Goal: Task Accomplishment & Management: Complete application form

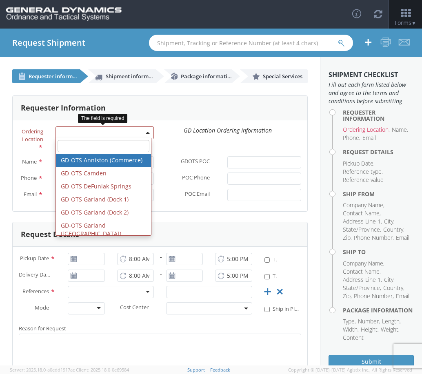
click at [147, 129] on span at bounding box center [148, 133] width 2 height 12
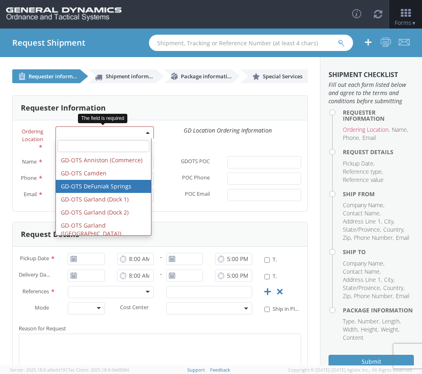
scroll to position [122, 0]
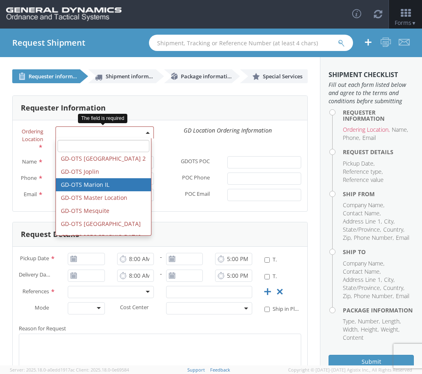
select select "313"
type input "[EMAIL_ADDRESS][DOMAIN_NAME]"
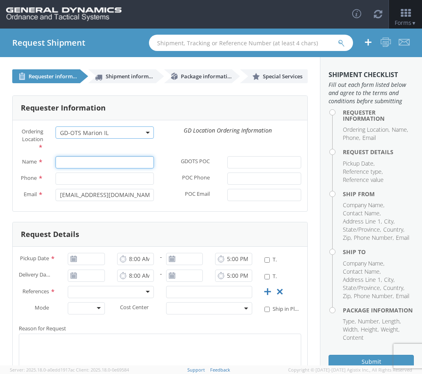
click at [104, 162] on input "Name *" at bounding box center [105, 162] width 98 height 12
type input "[PERSON_NAME]"
click at [216, 143] on div "Ordering Location * GD-OTS [GEOGRAPHIC_DATA] (Commerce) GD-OTS [GEOGRAPHIC_DATA…" at bounding box center [160, 142] width 295 height 30
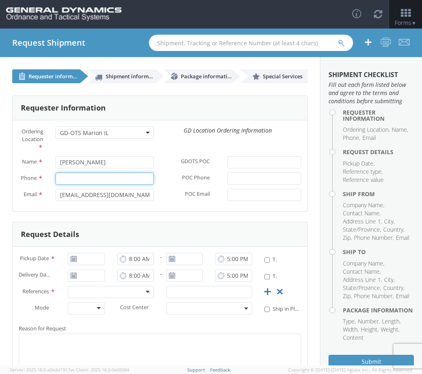
click at [81, 181] on input "Phone *" at bounding box center [105, 179] width 98 height 12
type input "9722259354"
click at [186, 150] on div "Ordering Location * GD-OTS [GEOGRAPHIC_DATA] (Commerce) GD-OTS [GEOGRAPHIC_DATA…" at bounding box center [160, 142] width 295 height 30
drag, startPoint x: 131, startPoint y: 201, endPoint x: 16, endPoint y: 205, distance: 114.4
click at [16, 201] on div "Email * [EMAIL_ADDRESS][DOMAIN_NAME]" at bounding box center [86, 195] width 147 height 12
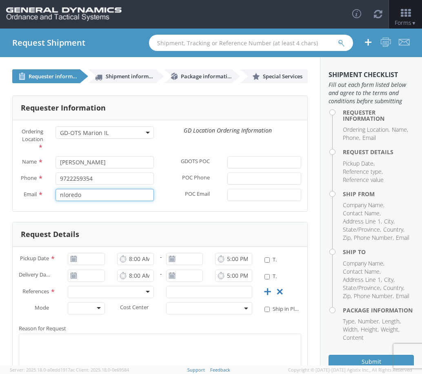
type input "[EMAIL_ADDRESS][DOMAIN_NAME]"
type input "[DATE]"
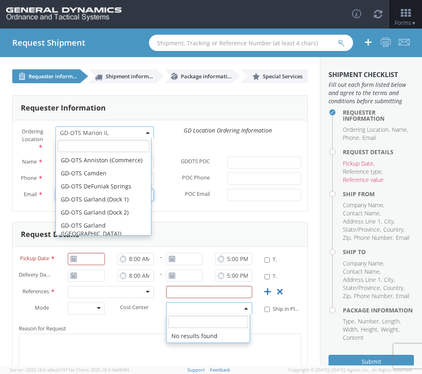
scroll to position [126, 0]
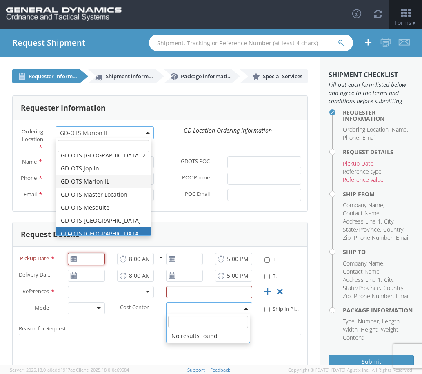
type input "[DATE]"
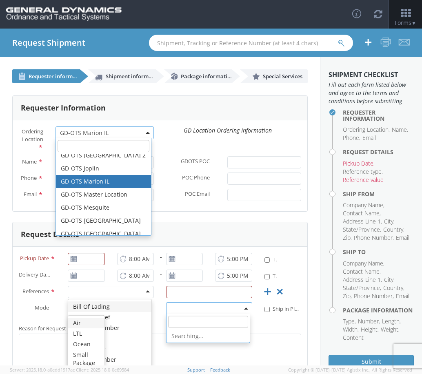
scroll to position [0, 0]
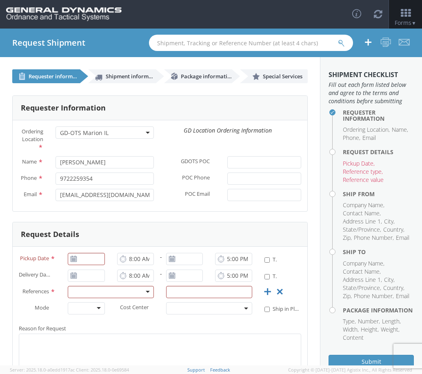
click at [193, 228] on div "Request Details" at bounding box center [160, 234] width 295 height 24
click at [73, 262] on icon at bounding box center [73, 259] width 7 height 7
click at [71, 262] on use at bounding box center [74, 259] width 6 height 6
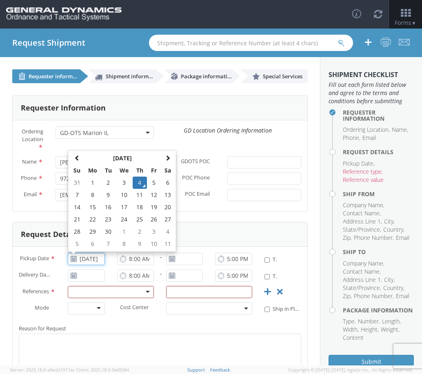
click at [88, 265] on input "[DATE]" at bounding box center [86, 259] width 37 height 12
click at [95, 198] on td "8" at bounding box center [92, 195] width 17 height 12
type input "[DATE]"
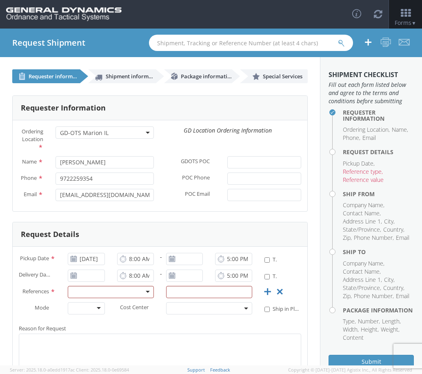
click at [122, 263] on icon at bounding box center [123, 259] width 7 height 8
click at [169, 262] on icon at bounding box center [172, 259] width 7 height 7
click at [189, 264] on input "[DATE]" at bounding box center [184, 259] width 37 height 12
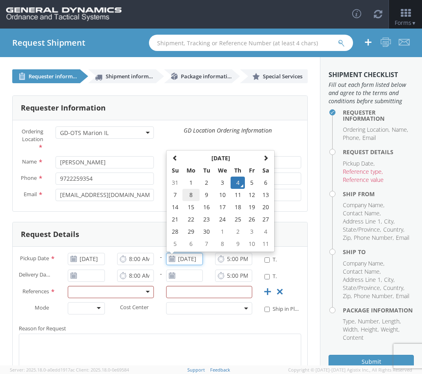
click at [186, 201] on td "8" at bounding box center [190, 195] width 17 height 12
type input "[DATE]"
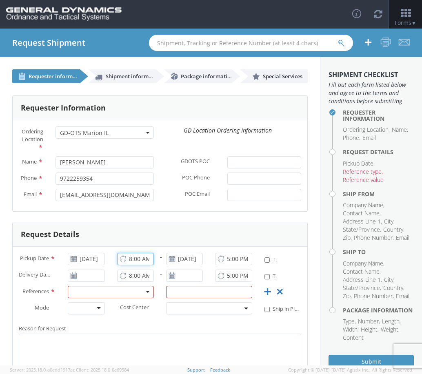
click at [117, 265] on input "8:00 AM" at bounding box center [135, 259] width 37 height 12
click at [133, 264] on input "8:00 AM" at bounding box center [135, 259] width 37 height 12
type input "5:00 AM"
click at [224, 264] on input "5:00 PM" at bounding box center [233, 259] width 37 height 12
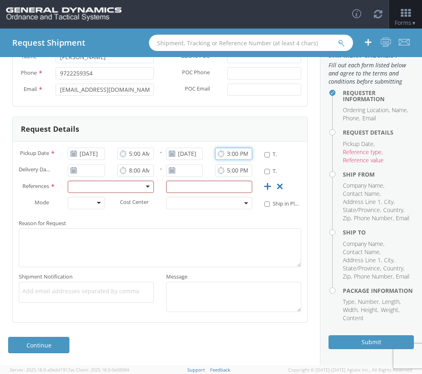
scroll to position [76, 0]
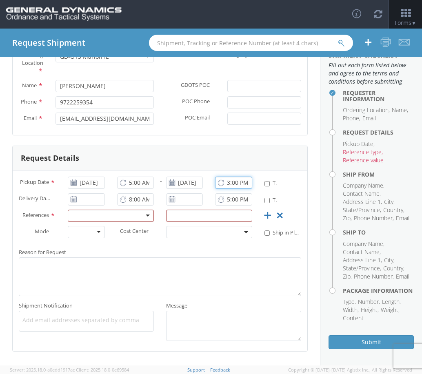
type input "3:00 PM"
click at [72, 202] on use at bounding box center [74, 199] width 6 height 6
click at [72, 203] on icon at bounding box center [73, 199] width 7 height 7
click at [85, 206] on input "[DATE]" at bounding box center [86, 199] width 37 height 12
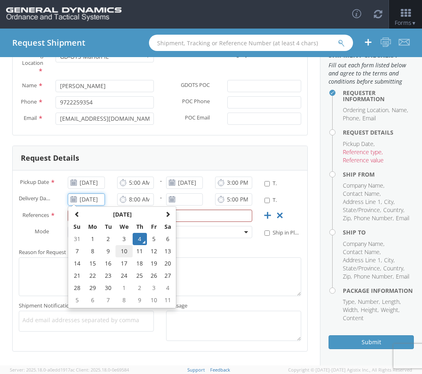
click at [127, 258] on td "10" at bounding box center [123, 251] width 17 height 12
type input "[DATE]"
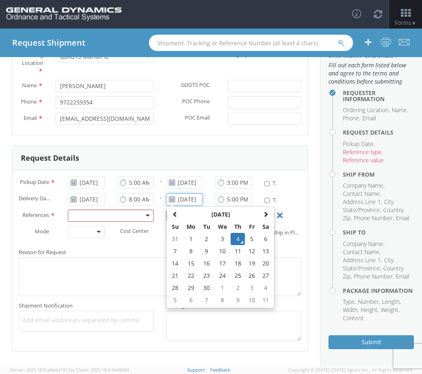
click at [182, 206] on input "[DATE]" at bounding box center [184, 199] width 37 height 12
click at [216, 258] on td "10" at bounding box center [222, 251] width 17 height 12
type input "[DATE]"
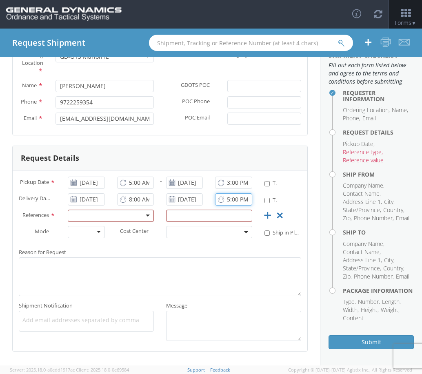
click at [235, 206] on input "5:00 PM" at bounding box center [233, 199] width 37 height 12
type input "4:00 PM"
click at [141, 222] on div at bounding box center [111, 216] width 86 height 12
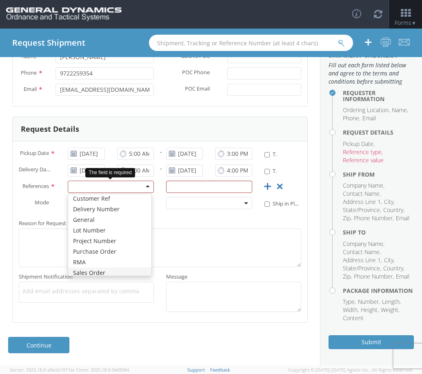
scroll to position [0, 0]
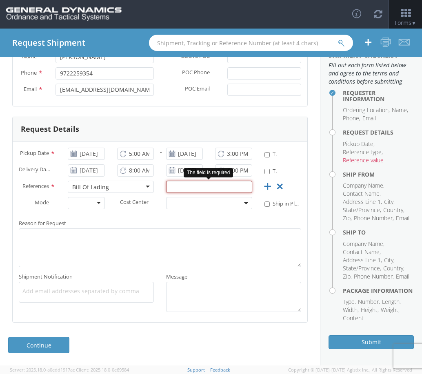
click at [184, 184] on input "text" at bounding box center [209, 187] width 86 height 12
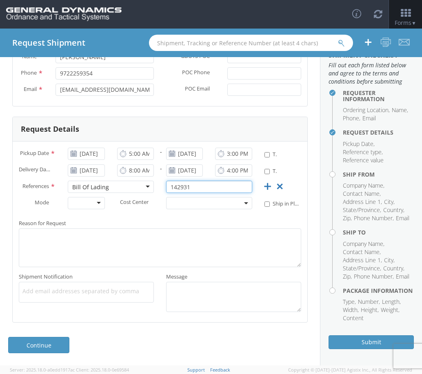
type input "142931"
click at [100, 204] on div at bounding box center [86, 203] width 37 height 12
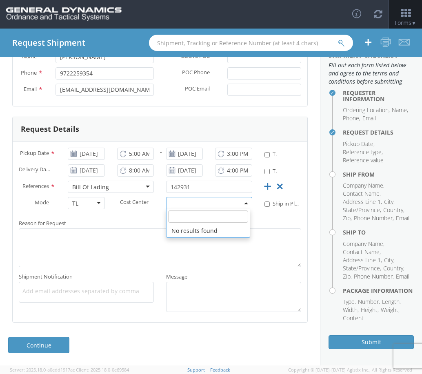
click at [191, 199] on span at bounding box center [209, 203] width 86 height 12
click at [145, 216] on div "Reason for Request * Shipment Notification * Add email addresses separated by c…" at bounding box center [160, 265] width 295 height 103
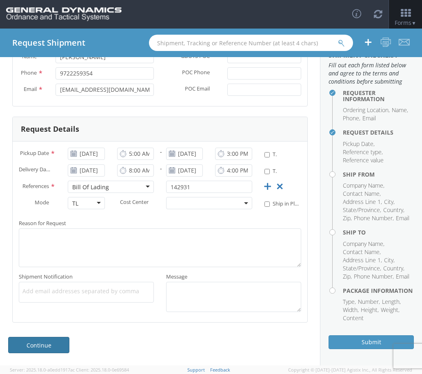
click at [46, 344] on link "Continue" at bounding box center [38, 345] width 61 height 16
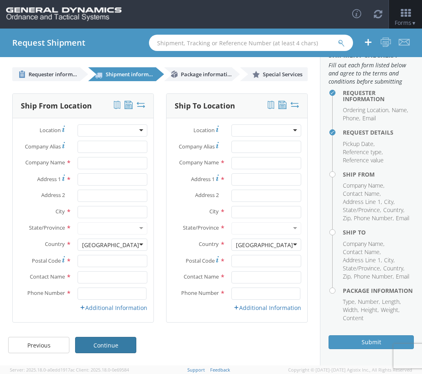
scroll to position [2, 0]
click at [97, 128] on div at bounding box center [113, 130] width 70 height 12
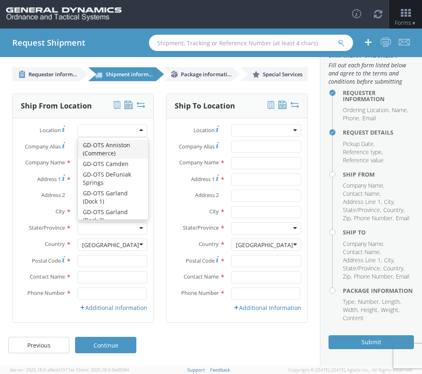
click at [23, 129] on label "Location *" at bounding box center [42, 129] width 59 height 11
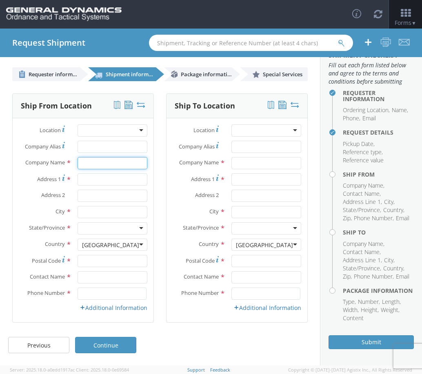
click at [109, 162] on input "text" at bounding box center [113, 163] width 70 height 12
click at [132, 168] on input "Bocks Board" at bounding box center [113, 163] width 70 height 12
type input "Bocks Board Packaging of [GEOGRAPHIC_DATA]"
click at [168, 128] on label "Location *" at bounding box center [196, 129] width 59 height 11
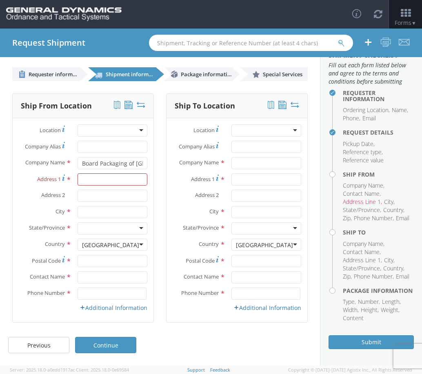
scroll to position [0, 0]
click at [91, 184] on input "Address 1 *" at bounding box center [113, 179] width 70 height 12
type input "[STREET_ADDRESS]"
click at [109, 211] on input "text" at bounding box center [113, 212] width 70 height 12
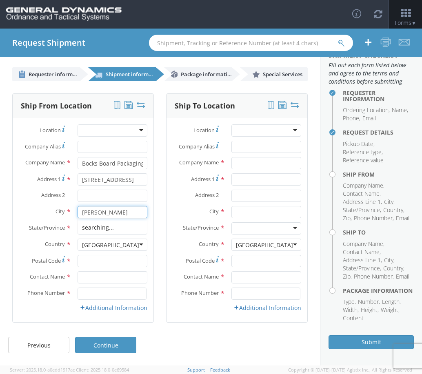
type input "[PERSON_NAME]"
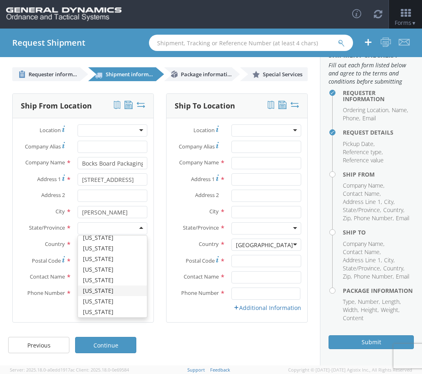
scroll to position [509, 0]
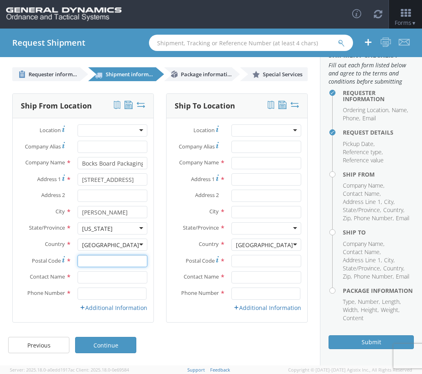
drag, startPoint x: 107, startPoint y: 265, endPoint x: 112, endPoint y: 263, distance: 6.1
click at [107, 265] on input "Postal Code *" at bounding box center [113, 261] width 70 height 12
type input "75141"
click at [100, 279] on input "text" at bounding box center [113, 277] width 70 height 12
type input "[PERSON_NAME]"
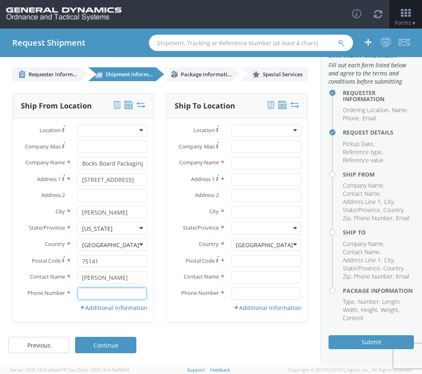
click at [80, 295] on input at bounding box center [112, 294] width 69 height 12
type input "9722259354"
click at [258, 132] on div at bounding box center [266, 130] width 70 height 12
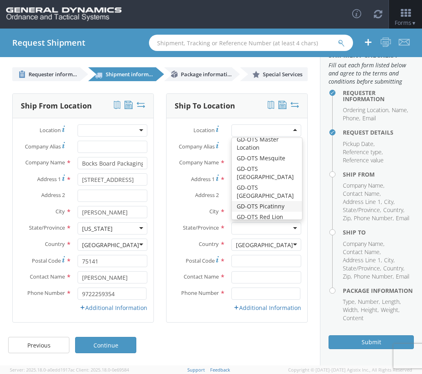
scroll to position [163, 0]
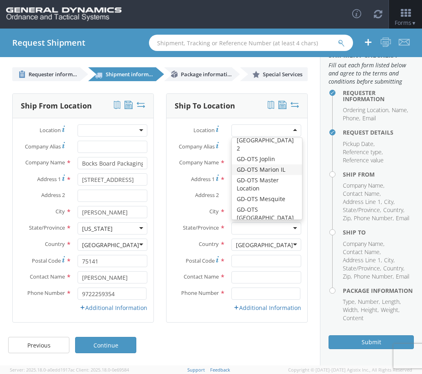
type input "GD-OTS Marion IL"
type input "[STREET_ADDRESS][PERSON_NAME]"
type input "[PERSON_NAME]"
type input "62959"
type input "[PHONE_NUMBER]"
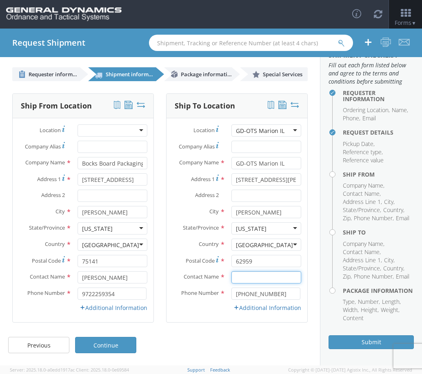
click at [242, 278] on input "text" at bounding box center [266, 277] width 70 height 12
type input "[PERSON_NAME]"
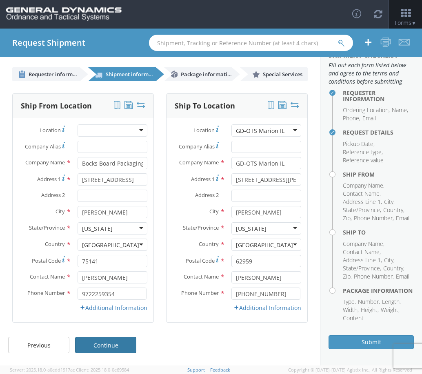
click at [111, 340] on link "Continue" at bounding box center [105, 345] width 61 height 16
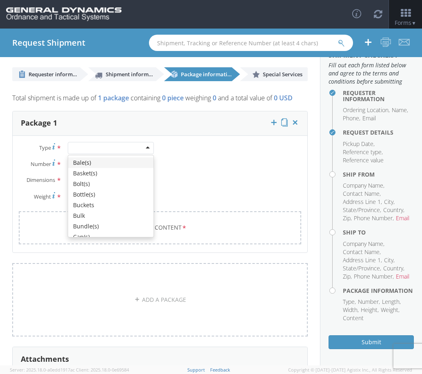
click at [131, 154] on div at bounding box center [111, 148] width 86 height 12
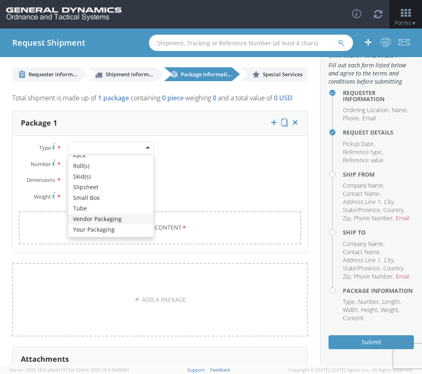
scroll to position [313, 0]
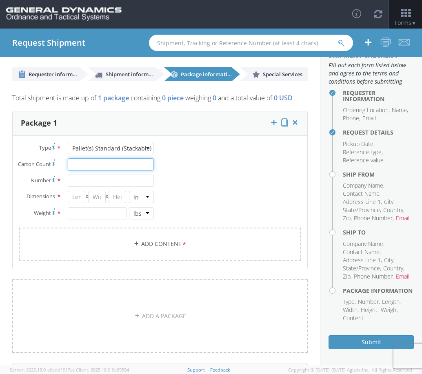
click at [98, 171] on input "Carton Count *" at bounding box center [111, 164] width 86 height 12
click at [102, 187] on input "Number *" at bounding box center [111, 181] width 86 height 12
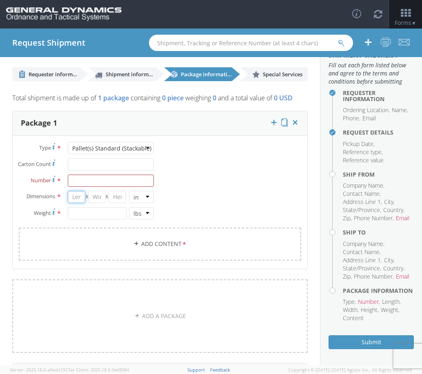
click at [76, 203] on input "number" at bounding box center [77, 197] width 18 height 12
type input "40"
type input "26"
type input "45"
click at [88, 220] on input "number" at bounding box center [97, 213] width 58 height 12
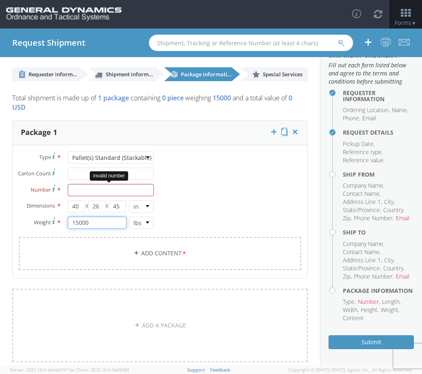
type input "15000"
click at [82, 190] on input "Number *" at bounding box center [111, 190] width 86 height 12
type input "78"
click at [240, 189] on div "Type * Pallet(s) Standard (Stackable) Pallet(s) Standard (Stackable) Bale(s) Ba…" at bounding box center [160, 215] width 295 height 129
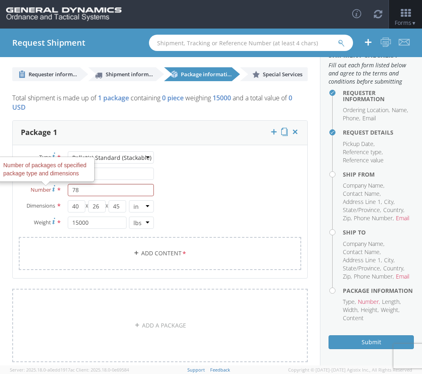
click at [53, 189] on use at bounding box center [53, 188] width 3 height 6
click at [68, 189] on input "78" at bounding box center [111, 190] width 86 height 12
click at [291, 207] on div "Type * Pallet(s) Standard (Stackable) Pallet(s) Standard (Stackable) Bale(s) Ba…" at bounding box center [160, 215] width 295 height 129
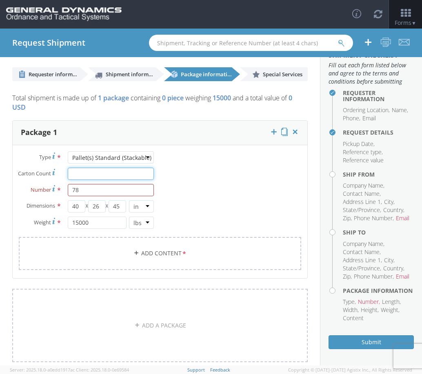
click at [132, 174] on input "Carton Count *" at bounding box center [111, 174] width 86 height 12
type input "7"
click at [240, 177] on div "Type * Pallet(s) Standard (Stackable) Pallet(s) Standard (Stackable) Bale(s) Ba…" at bounding box center [160, 215] width 295 height 129
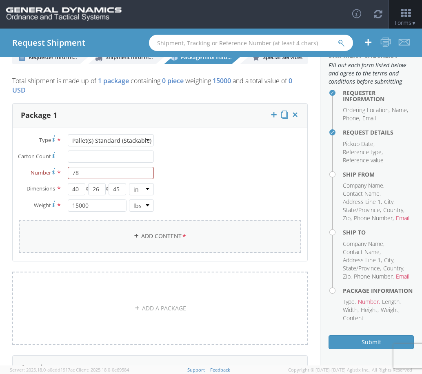
scroll to position [0, 0]
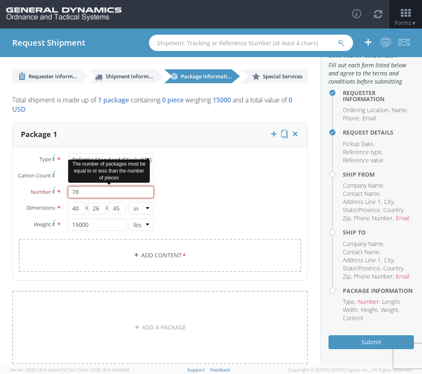
click at [115, 190] on input "78" at bounding box center [111, 192] width 86 height 12
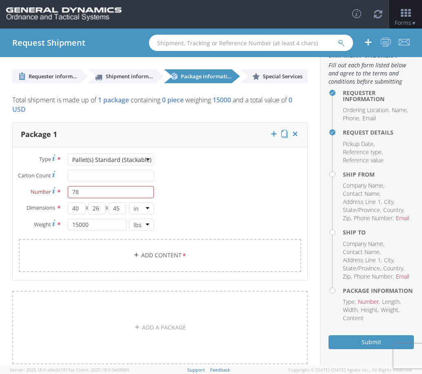
click at [260, 202] on div "Type * Pallet(s) Standard (Stackable) Pallet(s) Standard (Stackable) Bale(s) Ba…" at bounding box center [160, 217] width 295 height 129
click at [85, 178] on input "Carton Count *" at bounding box center [111, 176] width 86 height 12
type input "31.2"
click at [238, 163] on div "Type * Pallet(s) Standard (Stackable) Pallet(s) Standard (Stackable) Bale(s) Ba…" at bounding box center [160, 217] width 295 height 129
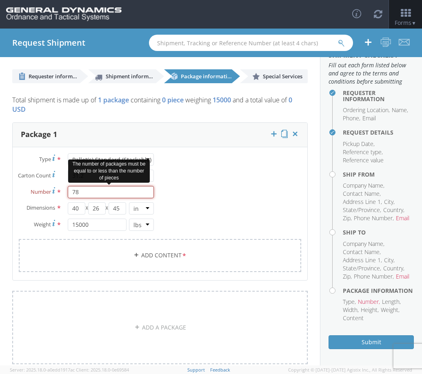
click at [120, 193] on input "78" at bounding box center [111, 192] width 86 height 12
type input "7"
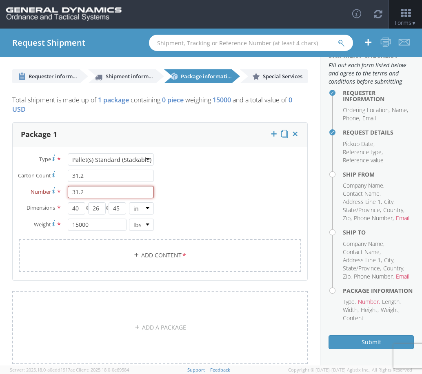
type input "31.2"
click at [209, 184] on div "Type * Pallet(s) Standard (Stackable) Pallet(s) Standard (Stackable) Bale(s) Ba…" at bounding box center [160, 217] width 295 height 129
drag, startPoint x: 95, startPoint y: 189, endPoint x: 35, endPoint y: 190, distance: 60.0
click at [35, 190] on div "Number * 31.2 The number of packages must be equal to or less than the number o…" at bounding box center [86, 192] width 147 height 12
drag, startPoint x: 103, startPoint y: 189, endPoint x: 115, endPoint y: 191, distance: 12.3
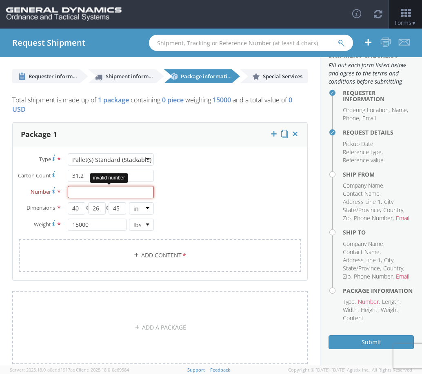
click at [106, 189] on input "Number *" at bounding box center [111, 192] width 86 height 12
drag, startPoint x: 91, startPoint y: 176, endPoint x: 58, endPoint y: 176, distance: 32.2
click at [58, 176] on div "Carton Count * 31.2" at bounding box center [86, 176] width 147 height 12
click at [246, 158] on div "Type * Pallet(s) Standard (Stackable) Pallet(s) Standard (Stackable) Bale(s) Ba…" at bounding box center [160, 217] width 295 height 129
click at [87, 190] on input "Number *" at bounding box center [111, 192] width 86 height 12
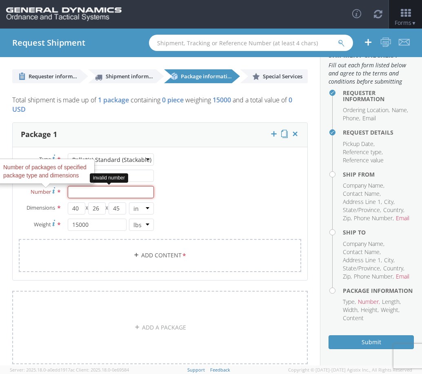
click at [87, 190] on input "Number Number of packages of specified package type and dimensions *" at bounding box center [111, 192] width 86 height 12
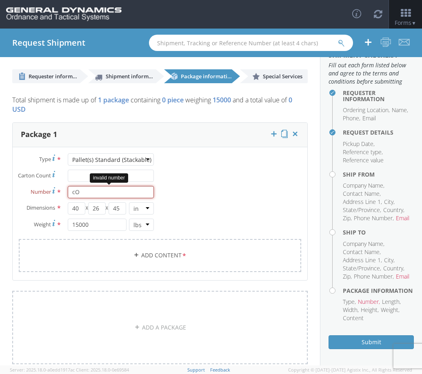
type input "c"
type input "Corrugated sheets"
click at [197, 179] on div "Type * Pallet(s) Standard (Stackable) Pallet(s) Standard (Stackable) Bale(s) Ba…" at bounding box center [160, 217] width 295 height 129
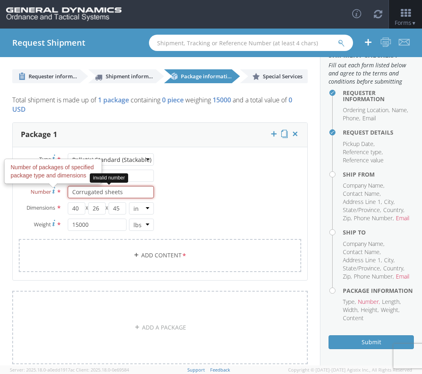
drag, startPoint x: 125, startPoint y: 196, endPoint x: 27, endPoint y: 198, distance: 97.6
click at [27, 198] on div "Number Number of packages of specified package type and dimensions * Corrugated…" at bounding box center [86, 192] width 147 height 12
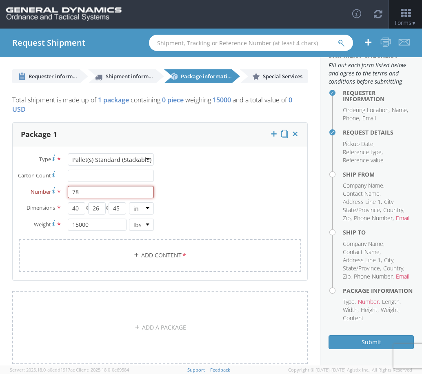
type input "78"
click at [209, 200] on div "Type * Pallet(s) Standard (Stackable) Pallet(s) Standard (Stackable) Bale(s) Ba…" at bounding box center [160, 217] width 295 height 129
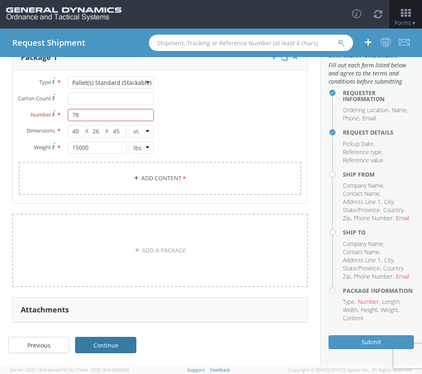
click at [110, 342] on link "Continue" at bounding box center [105, 345] width 61 height 16
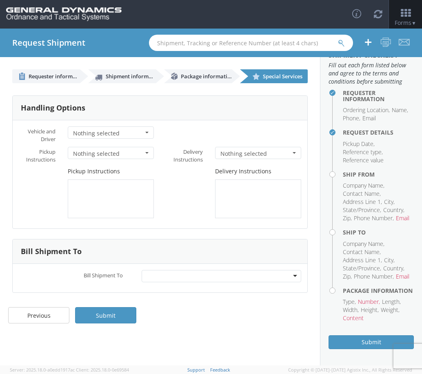
scroll to position [0, 0]
click at [120, 128] on button "Nothing selected" at bounding box center [111, 133] width 86 height 12
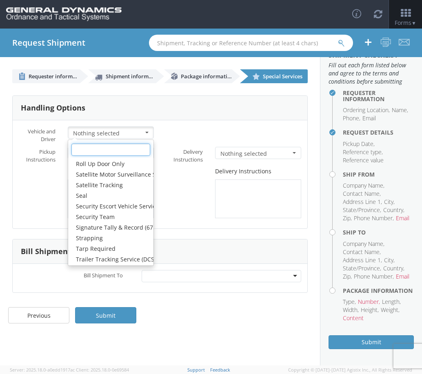
scroll to position [138, 0]
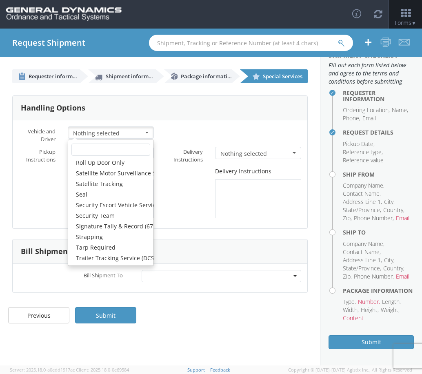
click at [234, 102] on div "Handling Options" at bounding box center [160, 108] width 295 height 24
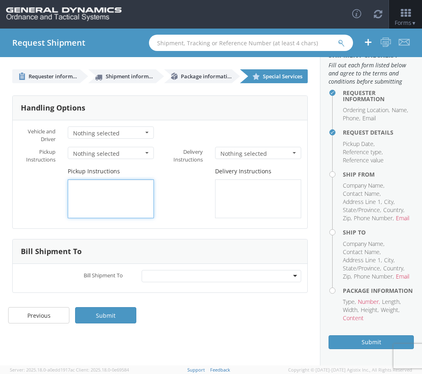
click at [115, 190] on textarea at bounding box center [111, 199] width 86 height 39
type textarea "Reference Pickup# 142931 at the shipping office"
click at [222, 277] on div at bounding box center [222, 276] width 160 height 12
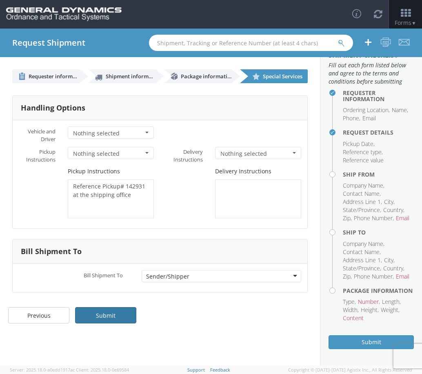
click at [116, 310] on link "Submit" at bounding box center [105, 315] width 61 height 16
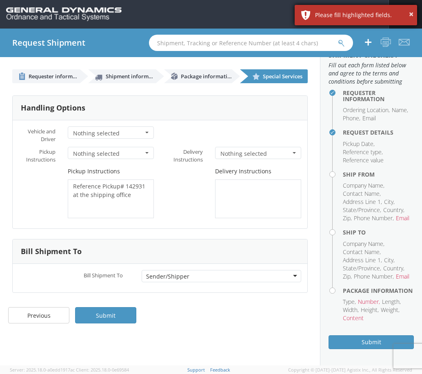
click at [345, 9] on div "× Please fill highlighted fields." at bounding box center [356, 15] width 122 height 20
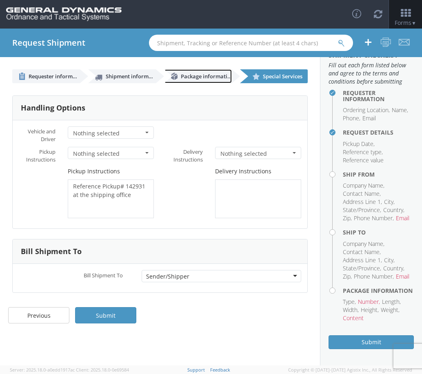
click at [205, 70] on link "Package information" at bounding box center [198, 76] width 68 height 14
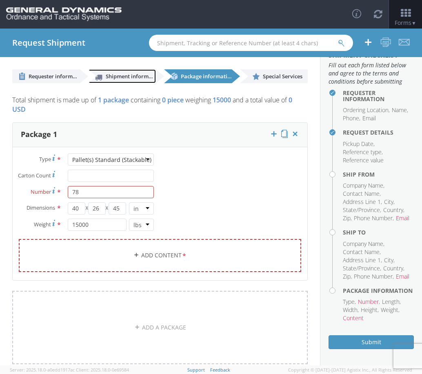
click at [120, 78] on span "Shipment information" at bounding box center [134, 76] width 56 height 7
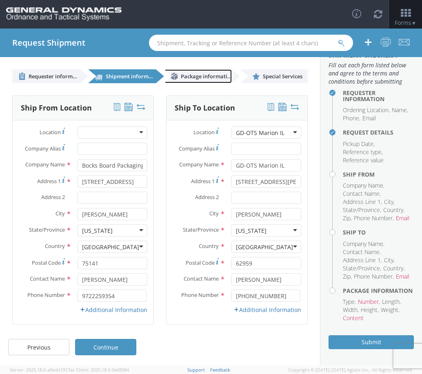
click at [216, 70] on link "Package information" at bounding box center [198, 76] width 68 height 14
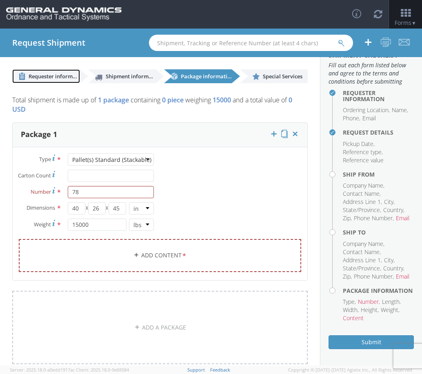
click at [51, 76] on span "Requester information" at bounding box center [58, 76] width 58 height 7
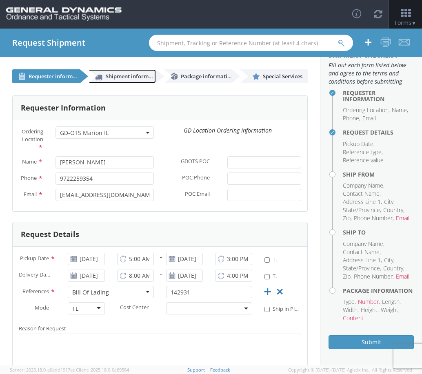
click at [117, 71] on link "Shipment information" at bounding box center [122, 76] width 68 height 14
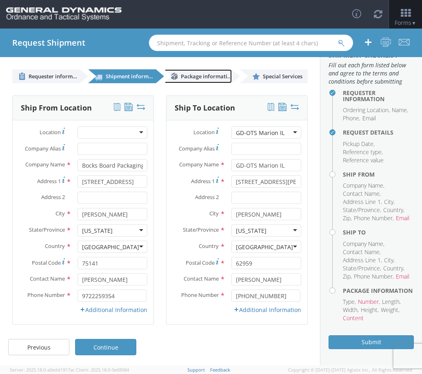
click at [186, 76] on span "Package information" at bounding box center [207, 76] width 53 height 7
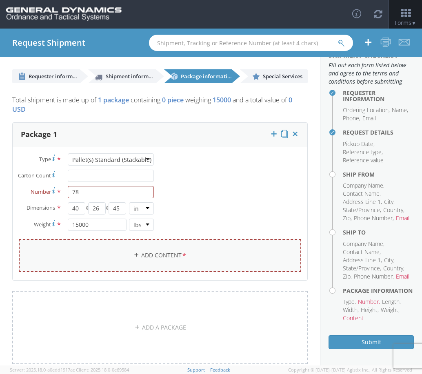
click at [172, 255] on link "Add Content *" at bounding box center [160, 255] width 282 height 33
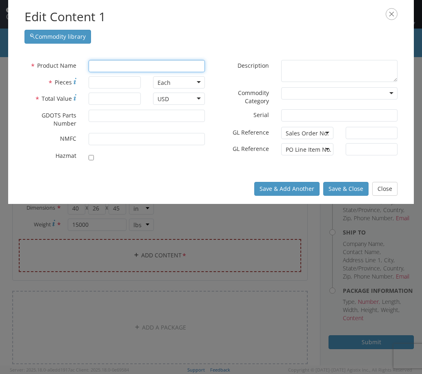
click at [151, 60] on input "text" at bounding box center [147, 66] width 116 height 12
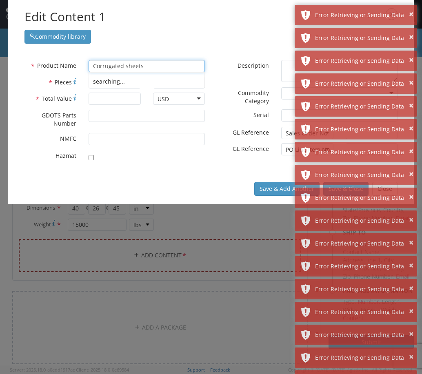
drag, startPoint x: 150, startPoint y: 67, endPoint x: 40, endPoint y: 68, distance: 110.2
click at [40, 68] on div "* Product Name Corrugated sheets searching..." at bounding box center [114, 66] width 193 height 12
type input "26"x40" B-Flute"
click at [113, 102] on input "* Total Value" at bounding box center [115, 99] width 52 height 12
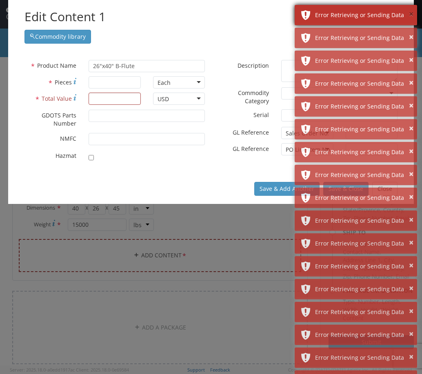
click at [411, 14] on button "×" at bounding box center [411, 15] width 4 height 12
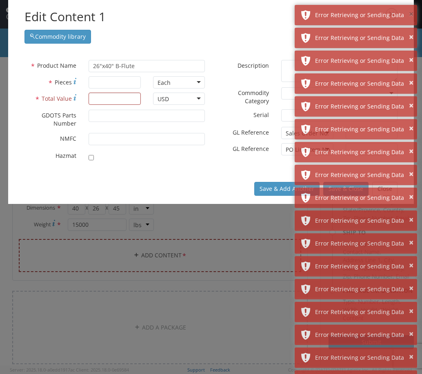
click at [411, 14] on button "×" at bounding box center [411, 15] width 4 height 12
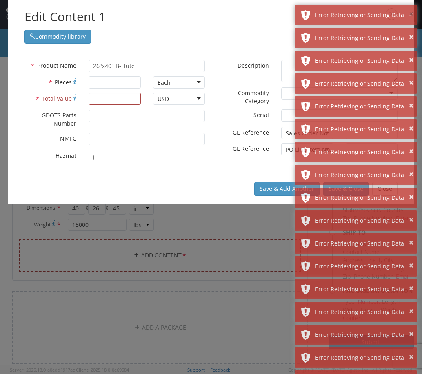
click at [411, 14] on button "×" at bounding box center [411, 15] width 4 height 12
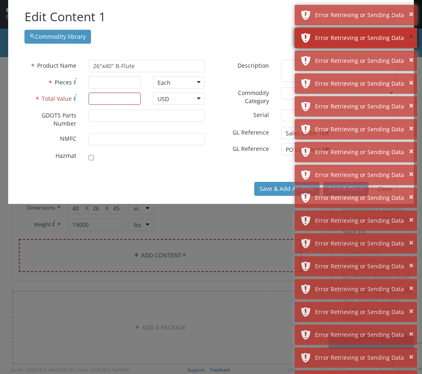
click at [409, 38] on button "×" at bounding box center [411, 37] width 4 height 12
click at [410, 37] on button "×" at bounding box center [411, 37] width 4 height 12
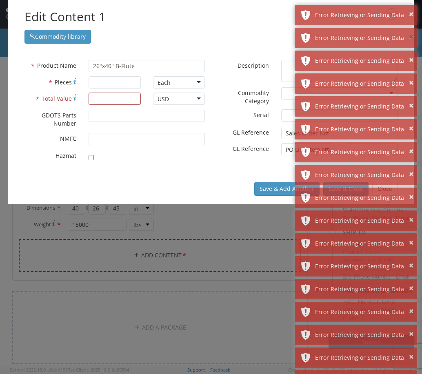
click at [410, 37] on button "×" at bounding box center [411, 37] width 4 height 12
click at [410, 54] on button "×" at bounding box center [411, 60] width 4 height 12
click at [410, 37] on button "×" at bounding box center [411, 37] width 4 height 12
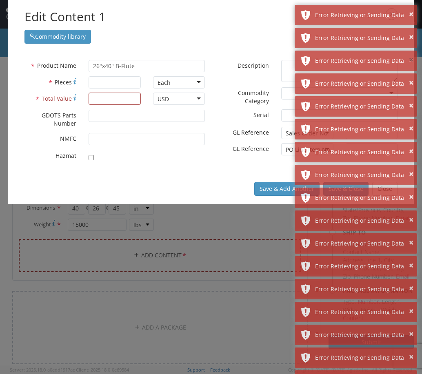
click at [410, 54] on button "×" at bounding box center [411, 60] width 4 height 12
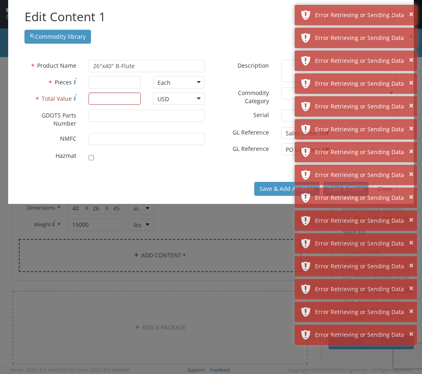
click at [410, 37] on button "×" at bounding box center [411, 37] width 4 height 12
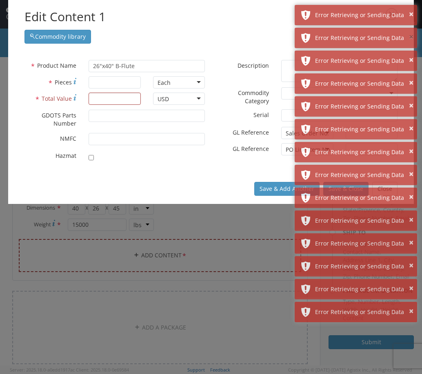
click at [410, 37] on button "×" at bounding box center [411, 37] width 4 height 12
click at [410, 54] on button "×" at bounding box center [411, 60] width 4 height 12
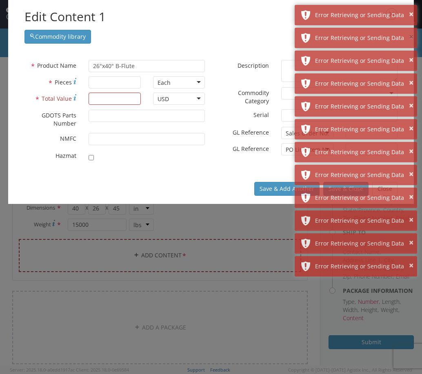
click at [410, 37] on button "×" at bounding box center [411, 37] width 4 height 12
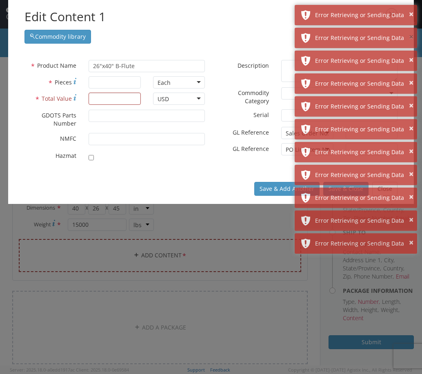
click at [410, 37] on button "×" at bounding box center [411, 37] width 4 height 12
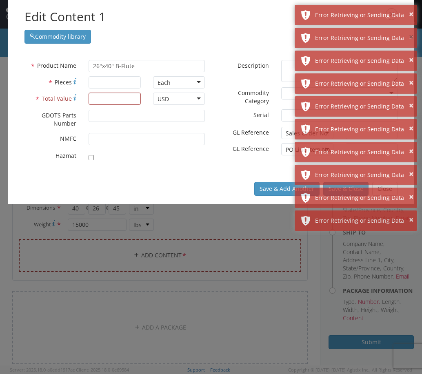
click at [410, 37] on button "×" at bounding box center [411, 37] width 4 height 12
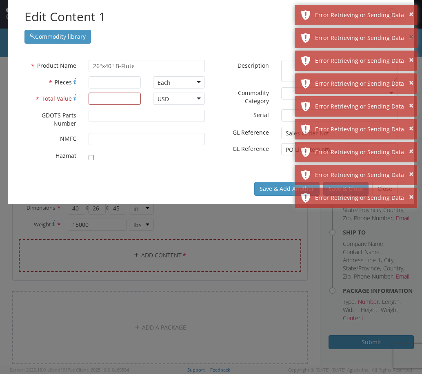
click at [410, 37] on button "×" at bounding box center [411, 37] width 4 height 12
click at [410, 54] on button "×" at bounding box center [411, 60] width 4 height 12
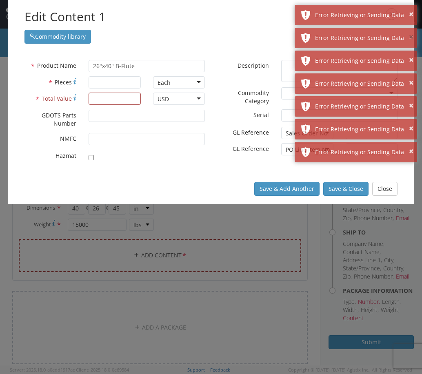
click at [410, 37] on button "×" at bounding box center [411, 37] width 4 height 12
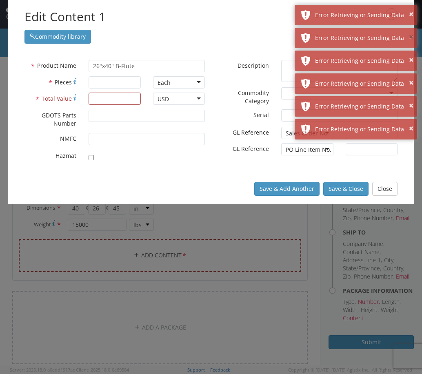
click at [410, 37] on button "×" at bounding box center [411, 37] width 4 height 12
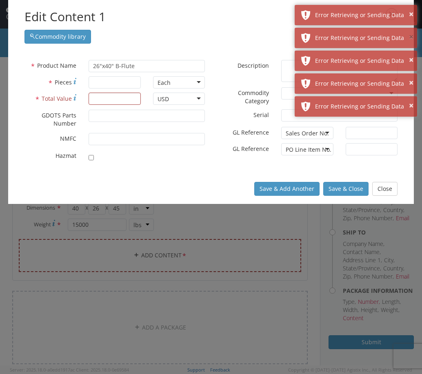
click at [410, 37] on button "×" at bounding box center [411, 37] width 4 height 12
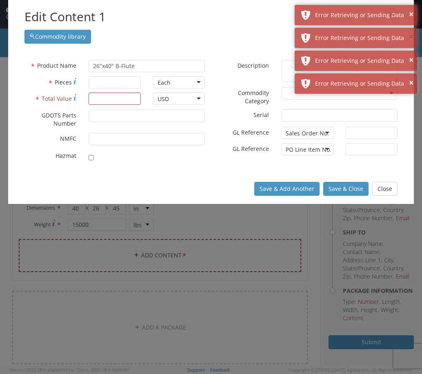
click at [410, 37] on button "×" at bounding box center [411, 37] width 4 height 12
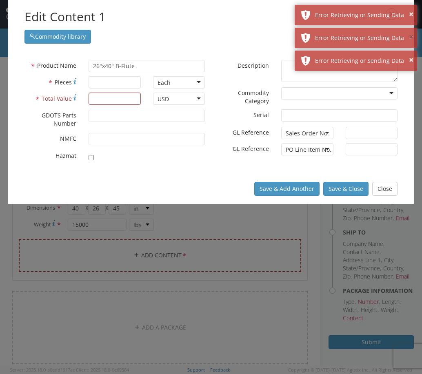
click at [410, 37] on button "×" at bounding box center [411, 37] width 4 height 12
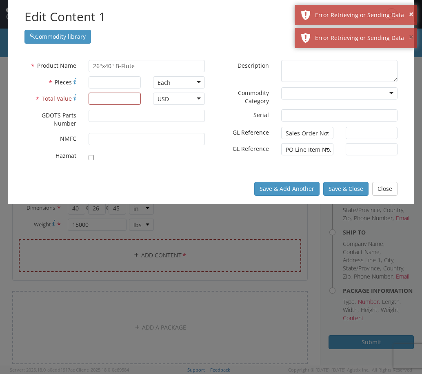
click at [410, 37] on button "×" at bounding box center [411, 37] width 4 height 12
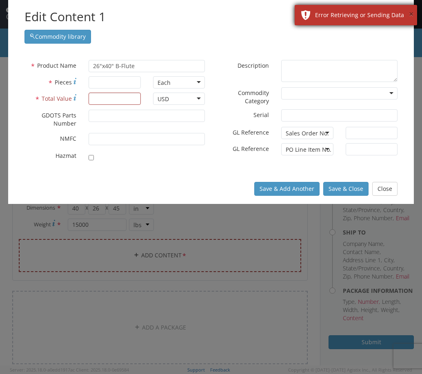
click at [410, 15] on button "×" at bounding box center [411, 15] width 4 height 12
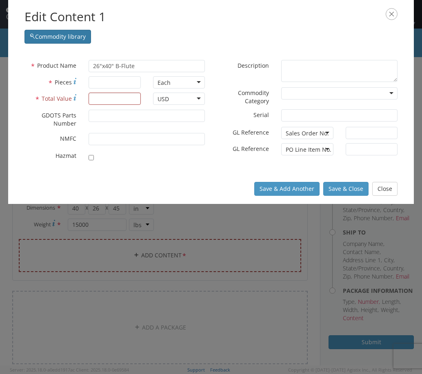
click at [48, 38] on button "Commodity library" at bounding box center [57, 37] width 67 height 14
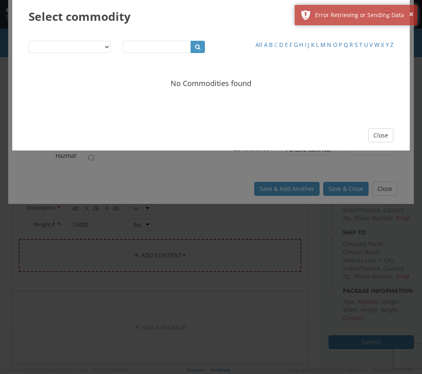
click at [275, 46] on link "C" at bounding box center [276, 45] width 4 height 8
select select "string:productName"
type input "c"
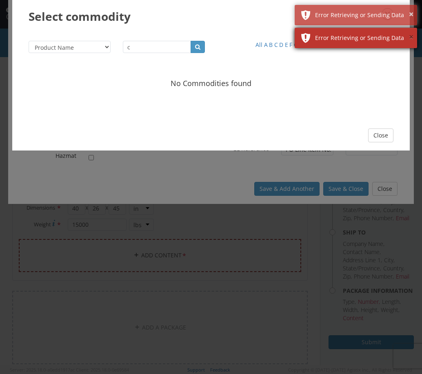
click at [411, 35] on button "×" at bounding box center [411, 37] width 4 height 12
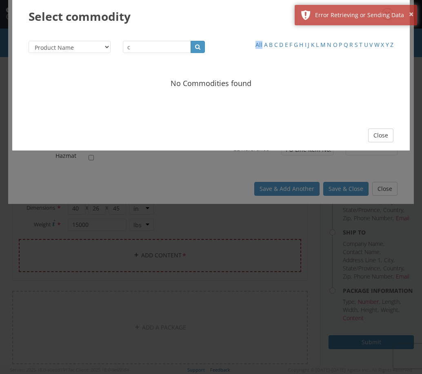
click at [411, 35] on div "Select commodity Product Name Description SKU / Part No. Commodity Group Commod…" at bounding box center [211, 187] width 422 height 374
drag, startPoint x: 411, startPoint y: 35, endPoint x: 411, endPoint y: 15, distance: 20.0
click at [411, 15] on button "×" at bounding box center [411, 15] width 4 height 12
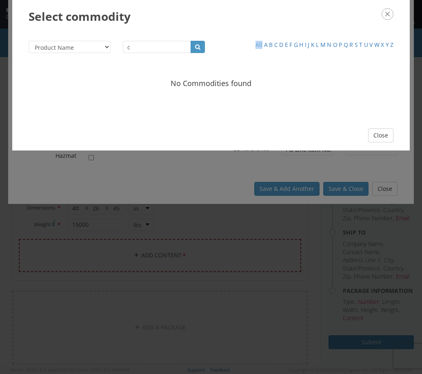
click at [260, 43] on link "All" at bounding box center [258, 45] width 7 height 8
select select "?"
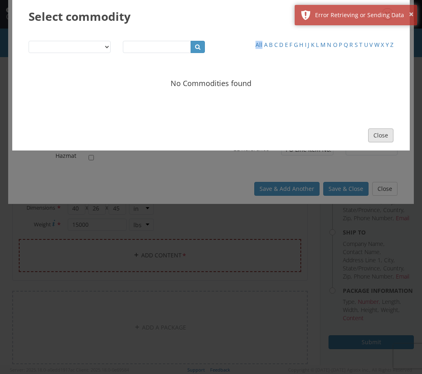
click at [383, 136] on button "Close" at bounding box center [380, 136] width 25 height 14
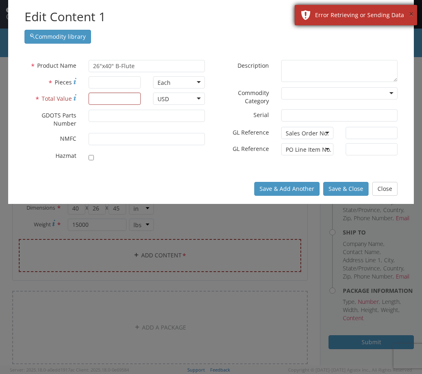
click at [412, 16] on button "×" at bounding box center [411, 15] width 4 height 12
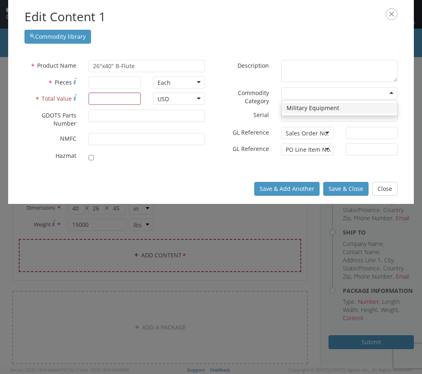
click at [295, 91] on div at bounding box center [339, 93] width 116 height 12
click at [278, 37] on div "Commodity library" at bounding box center [210, 35] width 373 height 18
click at [395, 13] on icon "button" at bounding box center [392, 14] width 12 height 12
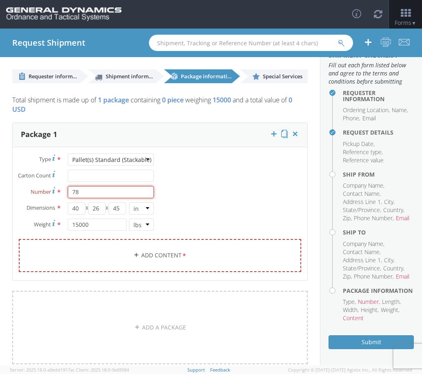
drag, startPoint x: 91, startPoint y: 193, endPoint x: 50, endPoint y: 198, distance: 41.5
click at [50, 198] on div "Number * 78 The number of packages must be equal to or less than the number of …" at bounding box center [86, 192] width 147 height 12
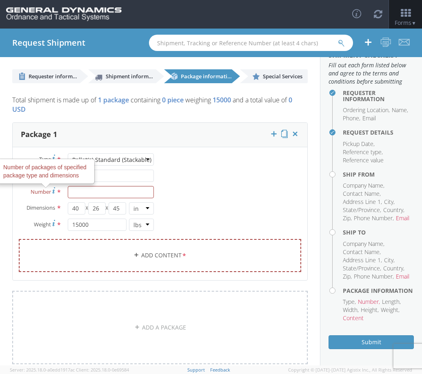
click at [52, 191] on use at bounding box center [53, 190] width 3 height 6
click at [68, 191] on input "Number Number of packages of specified package type and dimensions *" at bounding box center [111, 192] width 86 height 12
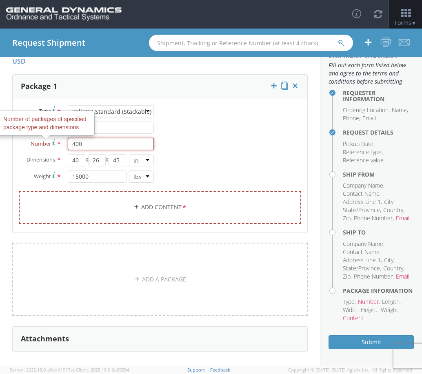
scroll to position [77, 0]
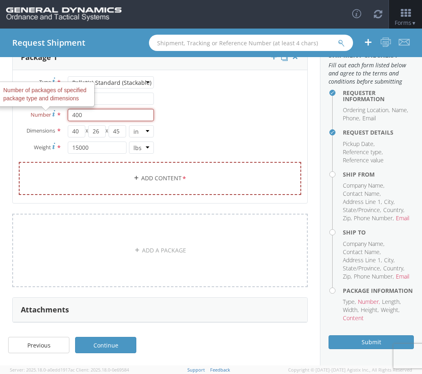
type input "400"
click at [191, 138] on div "Type * Pallet(s) Standard (Stackable) Pallet(s) Standard (Stackable) Bale(s) Ba…" at bounding box center [160, 140] width 295 height 129
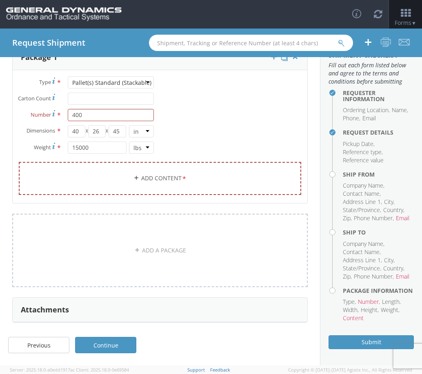
click at [220, 140] on div "Type * Pallet(s) Standard (Stackable) Pallet(s) Standard (Stackable) Bale(s) Ba…" at bounding box center [160, 140] width 295 height 129
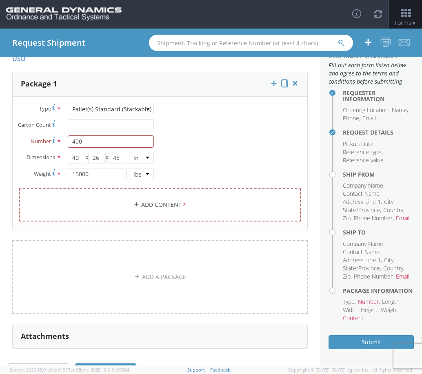
scroll to position [36, 0]
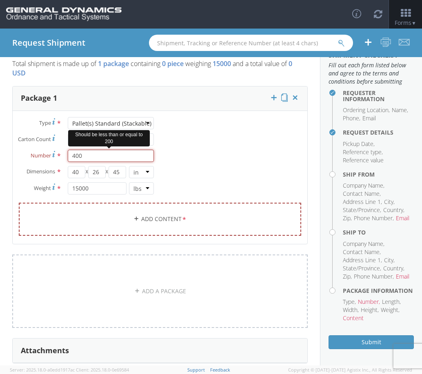
click at [101, 156] on input "400" at bounding box center [111, 156] width 86 height 12
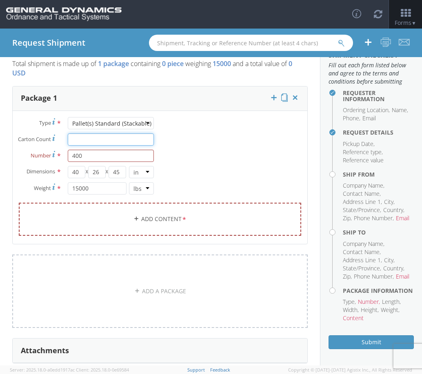
click at [117, 141] on input "Carton Count *" at bounding box center [111, 139] width 86 height 12
type input "78"
click at [182, 149] on div "Type * Pallet(s) Standard (Stackable) Pallet(s) Standard (Stackable) Bale(s) Ba…" at bounding box center [160, 181] width 295 height 129
click at [197, 160] on div "Type * Pallet(s) Standard (Stackable) Pallet(s) Standard (Stackable) Bale(s) Ba…" at bounding box center [160, 181] width 295 height 129
click at [179, 209] on link "Add Content *" at bounding box center [160, 219] width 282 height 33
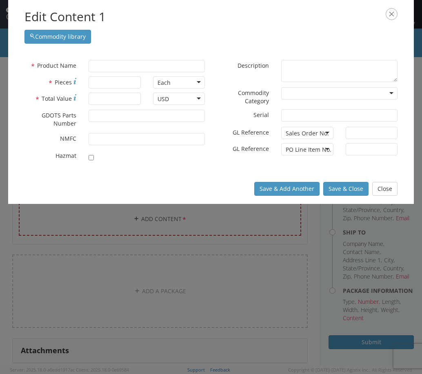
click at [114, 72] on div "* Product Name searching..." at bounding box center [114, 68] width 193 height 16
click at [115, 66] on input "text" at bounding box center [147, 66] width 116 height 12
click at [104, 86] on input "* Pieces" at bounding box center [115, 82] width 52 height 12
type input "400"
click at [225, 144] on label "* GL Reference" at bounding box center [243, 148] width 64 height 10
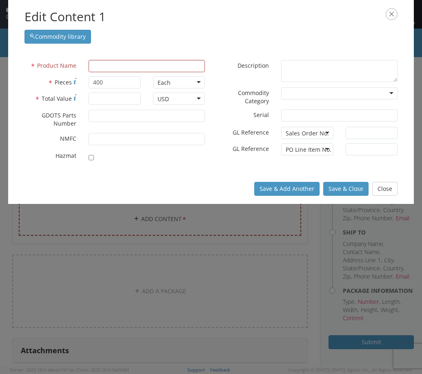
click at [391, 13] on icon "button" at bounding box center [392, 14] width 12 height 12
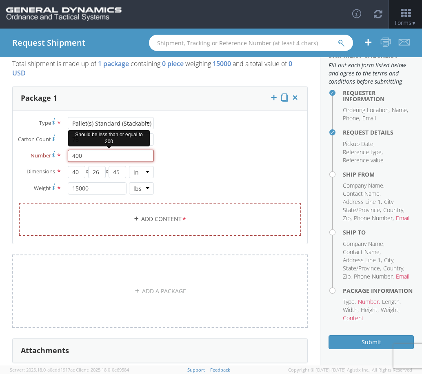
click at [91, 155] on input "400" at bounding box center [111, 156] width 86 height 12
type input "4"
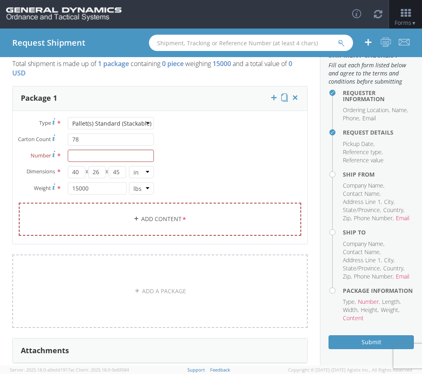
click at [234, 161] on div "Type * Pallet(s) Standard (Stackable) Pallet(s) Standard (Stackable) Bale(s) Ba…" at bounding box center [160, 181] width 295 height 129
drag, startPoint x: 104, startPoint y: 141, endPoint x: 49, endPoint y: 141, distance: 55.1
click at [49, 141] on div "Carton Count Number of boxes on the pallet * 78" at bounding box center [86, 139] width 147 height 12
click at [81, 156] on input "Number *" at bounding box center [111, 156] width 86 height 12
click at [242, 154] on div "Type * Pallet(s) Standard (Stackable) Pallet(s) Standard (Stackable) Bale(s) Ba…" at bounding box center [160, 181] width 295 height 129
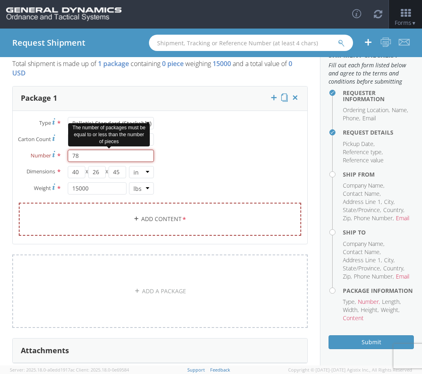
click at [122, 156] on input "78" at bounding box center [111, 156] width 86 height 12
type input "7"
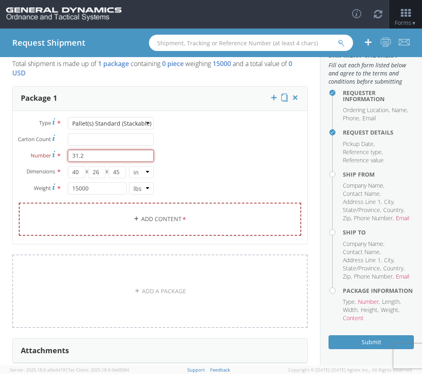
type input "31.2"
click at [178, 136] on div "Type * Pallet(s) Standard (Stackable) Pallet(s) Standard (Stackable) Bale(s) Ba…" at bounding box center [160, 181] width 295 height 129
click at [155, 225] on link "Add Content *" at bounding box center [160, 219] width 282 height 33
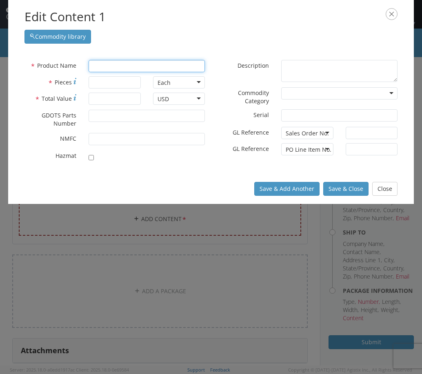
click at [127, 71] on input "text" at bounding box center [147, 66] width 116 height 12
click at [121, 88] on input "* Pieces" at bounding box center [115, 82] width 52 height 12
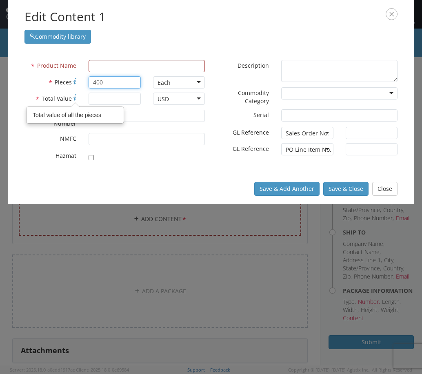
type input "400"
click at [127, 104] on input "* Total Value Total value of all the pieces" at bounding box center [115, 99] width 52 height 12
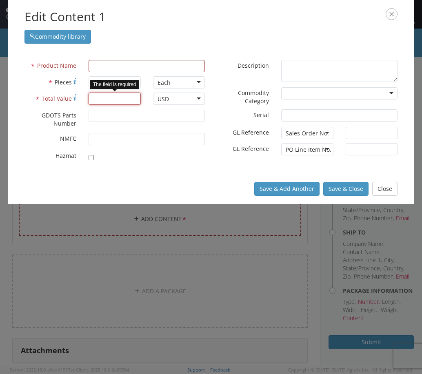
click at [116, 104] on input "* Total Value" at bounding box center [115, 99] width 52 height 12
click at [116, 98] on input "* Total Value" at bounding box center [115, 99] width 52 height 12
click at [181, 168] on div "* Product Name searching... * Pieces 400 Each Each Bag Blister Pack Bottle Caps…" at bounding box center [211, 113] width 406 height 122
click at [100, 100] on input "10,358.40" at bounding box center [115, 99] width 52 height 12
type input "10358.40"
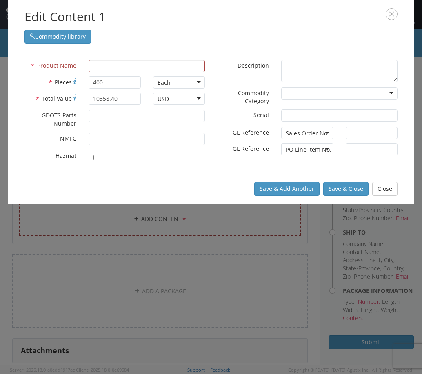
drag, startPoint x: 138, startPoint y: 204, endPoint x: 161, endPoint y: 182, distance: 32.3
click at [139, 203] on div "Edit Content 1 Commodity library * Product Name searching... * Pieces 400 Each …" at bounding box center [211, 187] width 422 height 374
click at [324, 75] on textarea "* Description" at bounding box center [339, 71] width 116 height 22
type textarea "Corrugated sheets"
click at [182, 71] on input "text" at bounding box center [147, 66] width 116 height 12
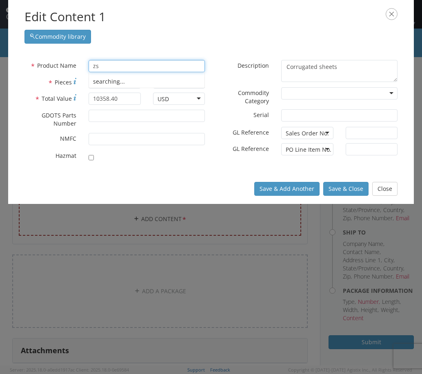
type input "z"
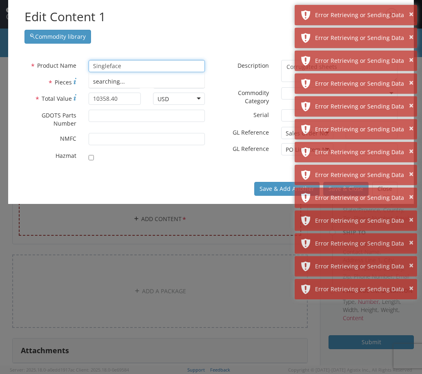
type input "Singleface"
click at [215, 195] on div "Save & Add Another Save & Close Close" at bounding box center [211, 189] width 406 height 30
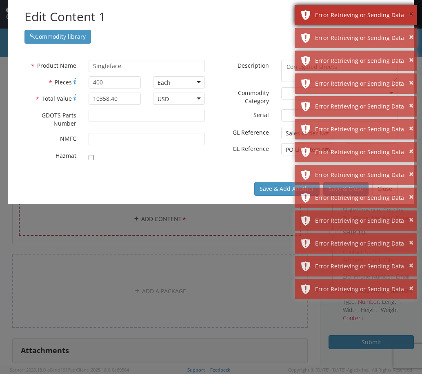
click at [413, 13] on button "×" at bounding box center [411, 15] width 4 height 12
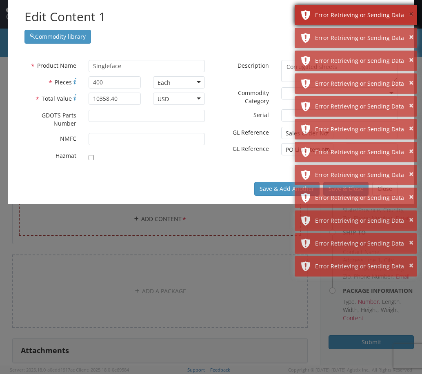
click at [413, 13] on button "×" at bounding box center [411, 15] width 4 height 12
click at [413, 31] on button "×" at bounding box center [411, 37] width 4 height 12
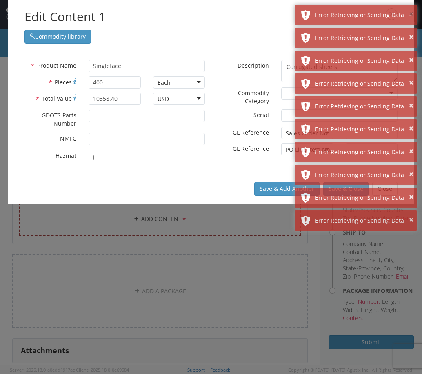
click at [413, 13] on button "×" at bounding box center [411, 15] width 4 height 12
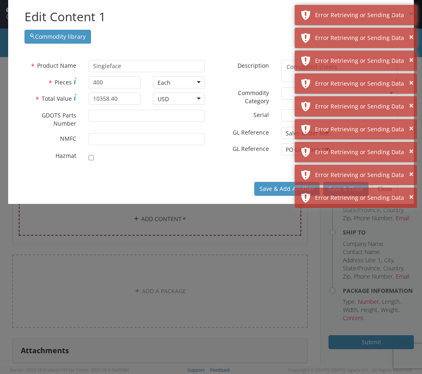
click at [413, 13] on button "×" at bounding box center [411, 15] width 4 height 12
click at [413, 31] on button "×" at bounding box center [411, 37] width 4 height 12
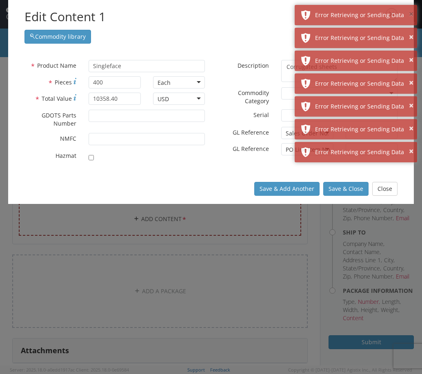
click at [413, 13] on button "×" at bounding box center [411, 15] width 4 height 12
click at [413, 31] on button "×" at bounding box center [411, 37] width 4 height 12
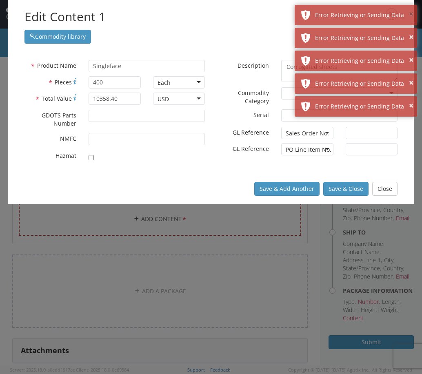
click at [413, 13] on button "×" at bounding box center [411, 15] width 4 height 12
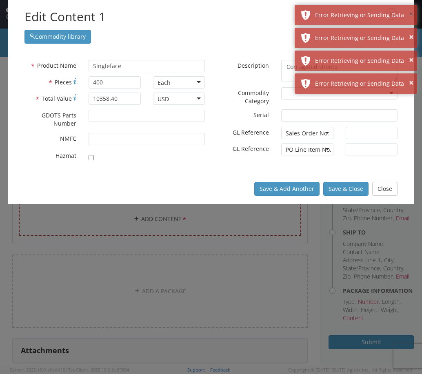
click at [413, 13] on button "×" at bounding box center [411, 15] width 4 height 12
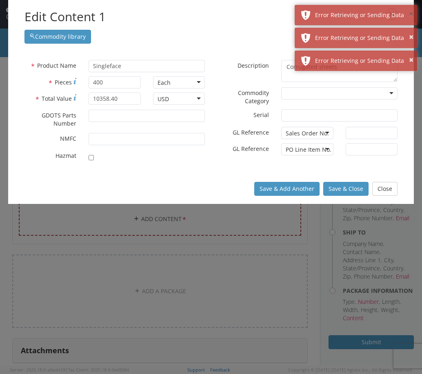
click at [413, 13] on button "×" at bounding box center [411, 15] width 4 height 12
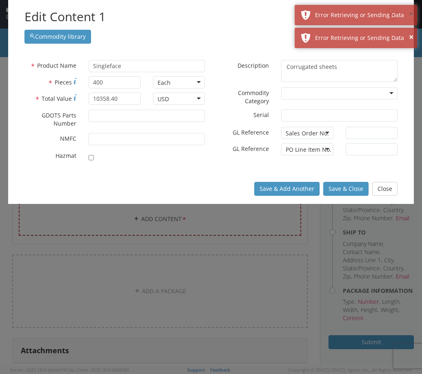
click at [413, 13] on button "×" at bounding box center [411, 15] width 4 height 12
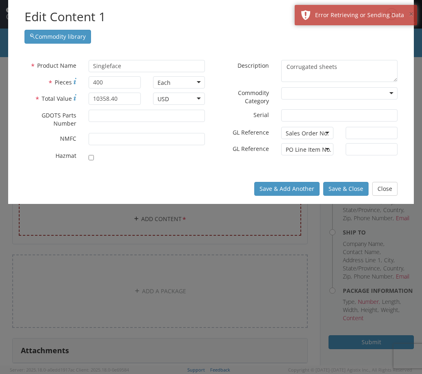
click at [413, 13] on button "×" at bounding box center [411, 15] width 4 height 12
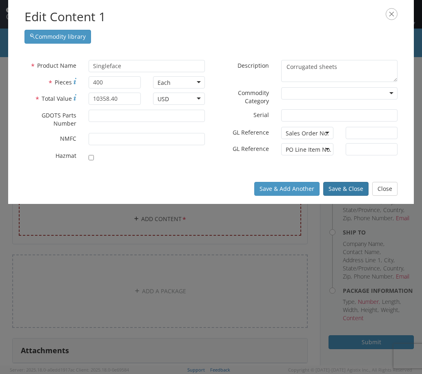
click at [334, 187] on button "Save & Close" at bounding box center [345, 189] width 45 height 14
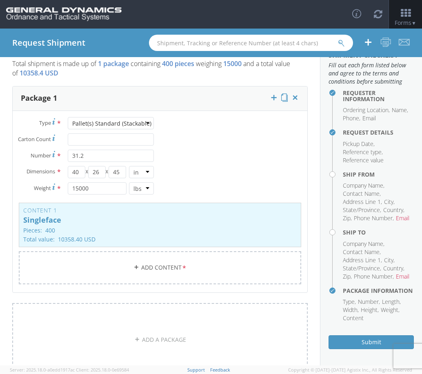
click at [215, 170] on div "Type * Pallet(s) Standard (Stackable) Pallet(s) Standard (Stackable) Bale(s) Ba…" at bounding box center [160, 206] width 295 height 178
click at [93, 138] on input "Carton Count *" at bounding box center [111, 139] width 86 height 12
type input "78"
click at [259, 154] on div "Type * Pallet(s) Standard (Stackable) Pallet(s) Standard (Stackable) Bale(s) Ba…" at bounding box center [160, 206] width 295 height 178
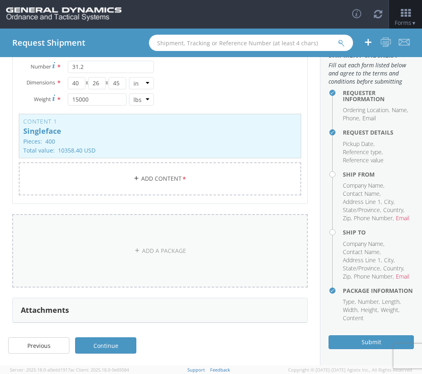
scroll to position [126, 0]
click at [101, 340] on link "Continue" at bounding box center [105, 345] width 61 height 16
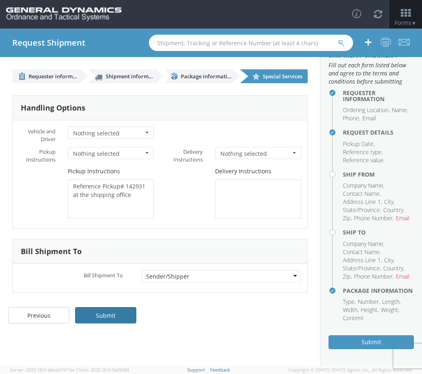
click at [97, 317] on link "Submit" at bounding box center [105, 315] width 61 height 16
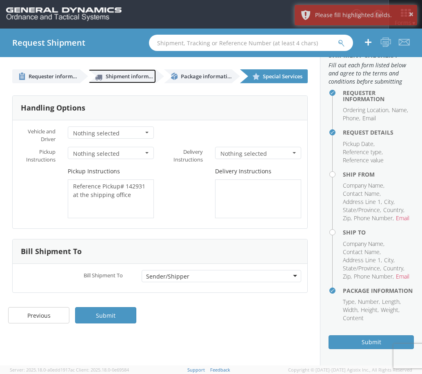
click at [118, 76] on span "Shipment information" at bounding box center [134, 76] width 56 height 7
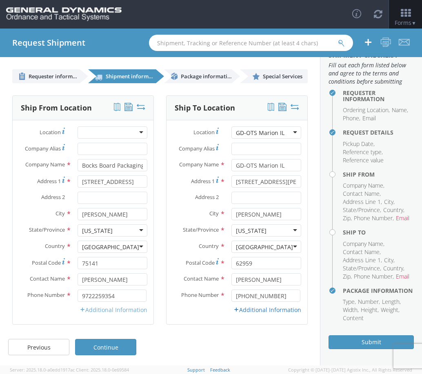
click at [87, 309] on link "Additional Information" at bounding box center [114, 310] width 68 height 8
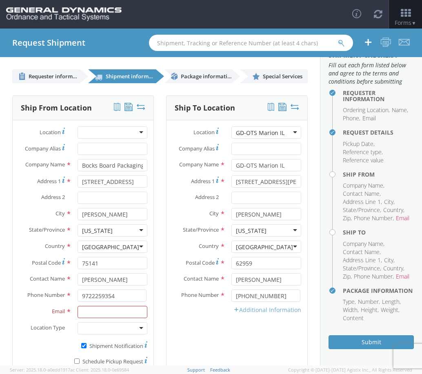
click at [233, 308] on icon at bounding box center [236, 310] width 6 height 6
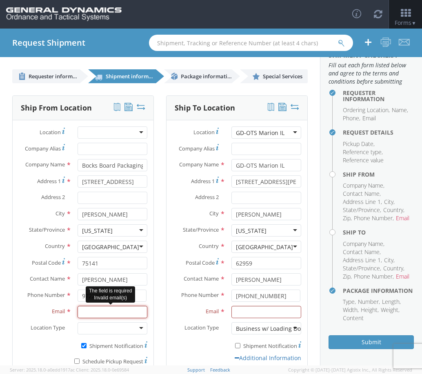
click at [107, 313] on input "Email *" at bounding box center [113, 312] width 70 height 12
type input "[EMAIL_ADDRESS][DOMAIN_NAME]"
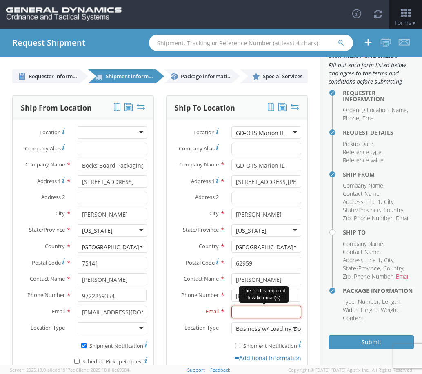
click at [256, 308] on input "Email *" at bounding box center [266, 312] width 70 height 12
paste input "[PERSON_NAME][EMAIL_ADDRESS][PERSON_NAME][DOMAIN_NAME]"
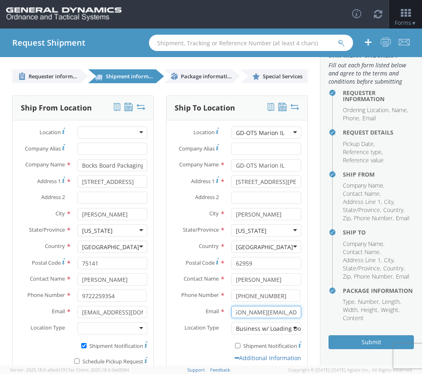
type input "[PERSON_NAME][EMAIL_ADDRESS][PERSON_NAME][DOMAIN_NAME]"
click at [176, 306] on label "Email *" at bounding box center [196, 311] width 59 height 11
click at [231, 306] on input "[PERSON_NAME][EMAIL_ADDRESS][PERSON_NAME][DOMAIN_NAME]" at bounding box center [266, 312] width 70 height 12
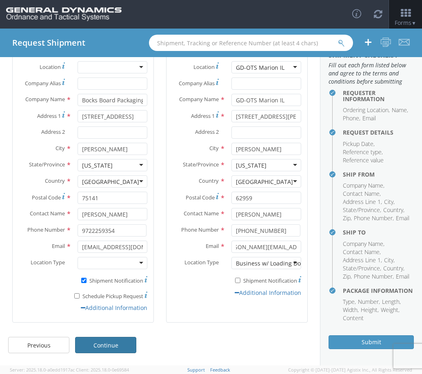
click at [100, 342] on link "Continue" at bounding box center [105, 345] width 61 height 16
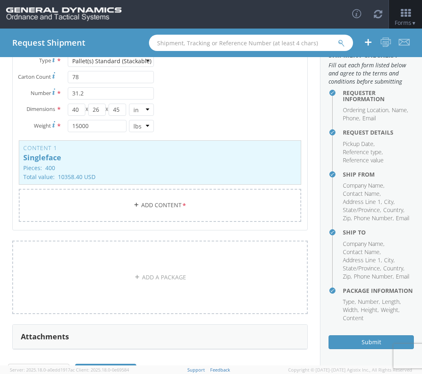
scroll to position [126, 0]
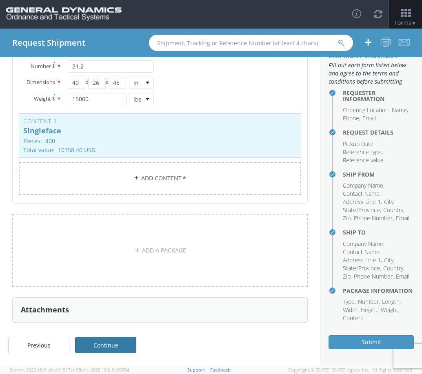
click at [104, 348] on link "Continue" at bounding box center [105, 345] width 61 height 16
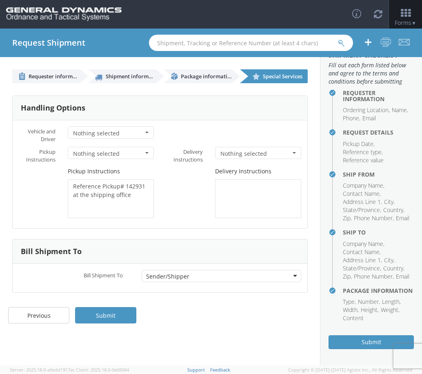
scroll to position [0, 0]
click at [115, 309] on link "Submit" at bounding box center [105, 315] width 61 height 16
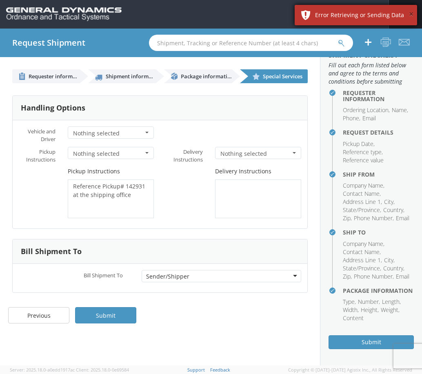
click at [410, 12] on button "×" at bounding box center [411, 15] width 4 height 12
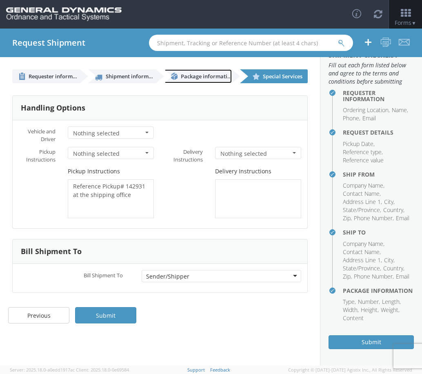
click at [220, 76] on span "Package information" at bounding box center [207, 76] width 53 height 7
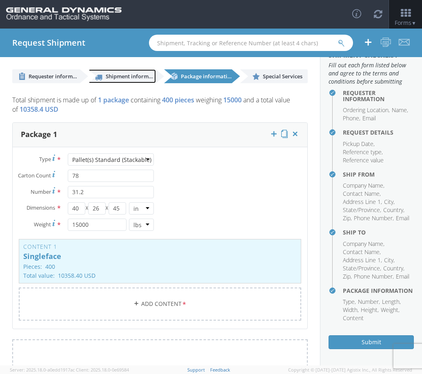
click at [130, 70] on link "Shipment information" at bounding box center [122, 76] width 68 height 14
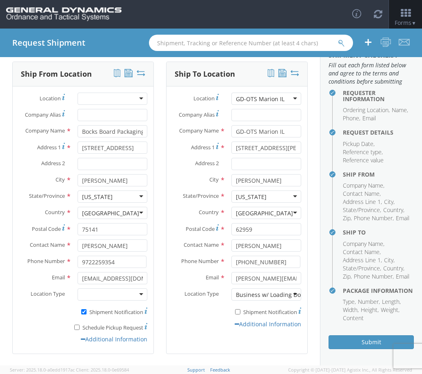
scroll to position [65, 0]
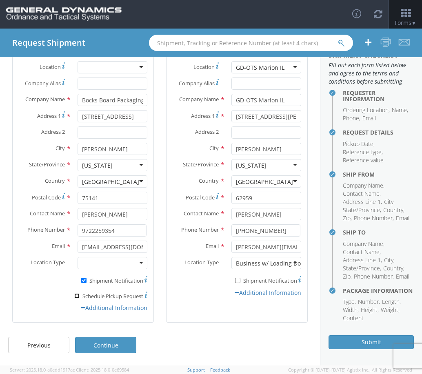
click at [74, 295] on input "* Schedule Pickup Request" at bounding box center [76, 295] width 5 height 5
checkbox input "true"
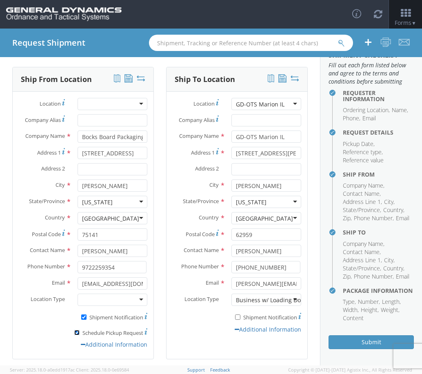
scroll to position [0, 0]
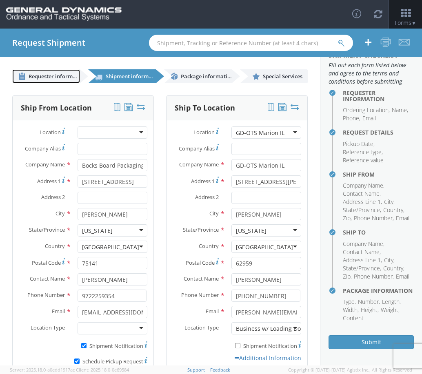
click at [49, 76] on span "Requester information" at bounding box center [58, 76] width 58 height 7
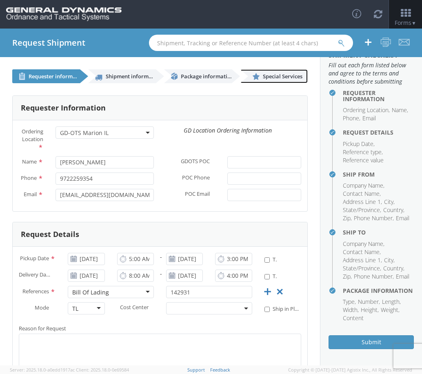
click at [273, 79] on span "Special Services" at bounding box center [283, 76] width 40 height 7
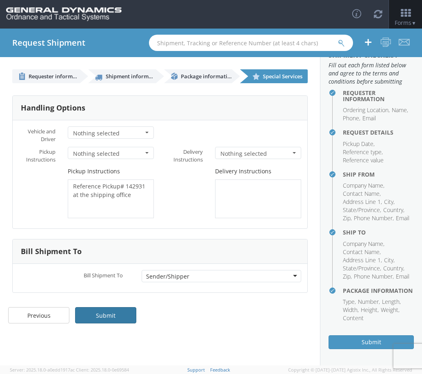
click at [116, 318] on link "Submit" at bounding box center [105, 315] width 61 height 16
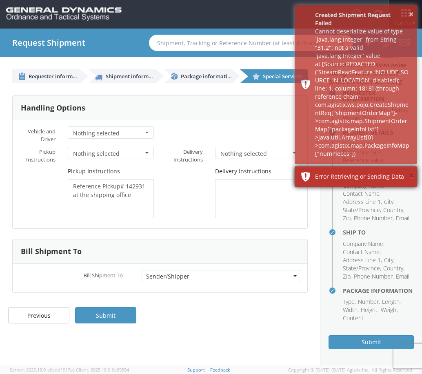
click at [410, 175] on button "×" at bounding box center [411, 176] width 4 height 12
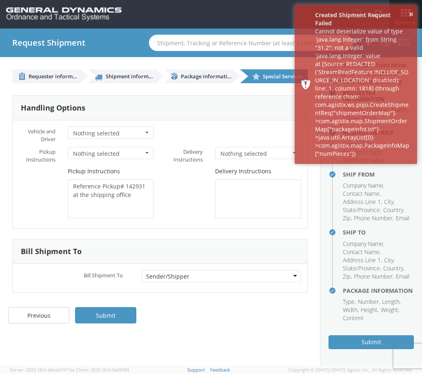
click at [201, 69] on ul "Requester information Shipment information Package information Special Services" at bounding box center [160, 70] width 320 height 26
click at [203, 75] on span "Package information" at bounding box center [207, 76] width 53 height 7
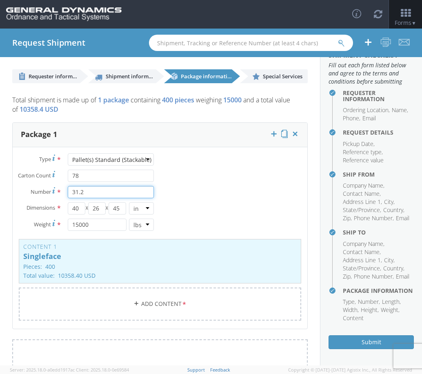
click at [96, 190] on input "31.2" at bounding box center [111, 192] width 86 height 12
type input "3"
type input "1"
click at [212, 182] on div "Type * Pallet(s) Standard (Stackable) Pallet(s) Standard (Stackable) Bale(s) Ba…" at bounding box center [160, 242] width 295 height 178
click at [263, 77] on span "Special Services" at bounding box center [283, 76] width 40 height 7
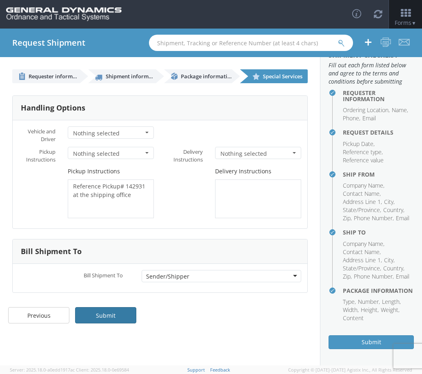
click at [109, 317] on link "Submit" at bounding box center [105, 315] width 61 height 16
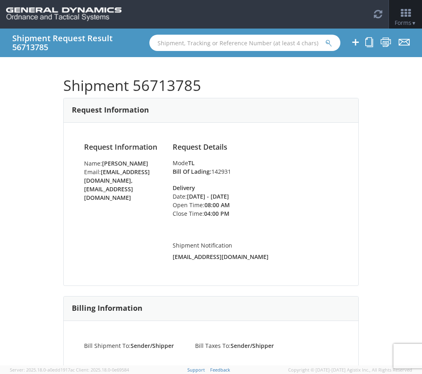
click at [310, 189] on div "Delivery Date: [DATE] - [DATE] Open Time: 08:00 AM Close Time: 04:00 PM" at bounding box center [255, 205] width 165 height 42
click at [387, 40] on icon at bounding box center [385, 42] width 11 height 10
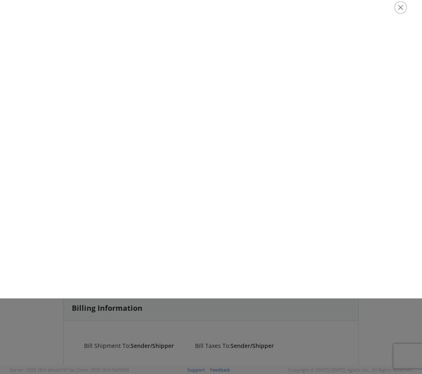
click at [399, 19] on div at bounding box center [211, 7] width 426 height 29
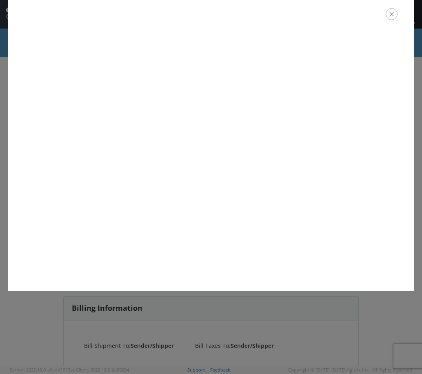
click at [389, 18] on icon "button" at bounding box center [392, 14] width 12 height 12
